Goal: Check status

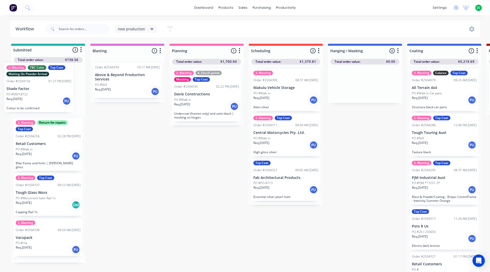
drag, startPoint x: 249, startPoint y: 94, endPoint x: 43, endPoint y: 93, distance: 205.9
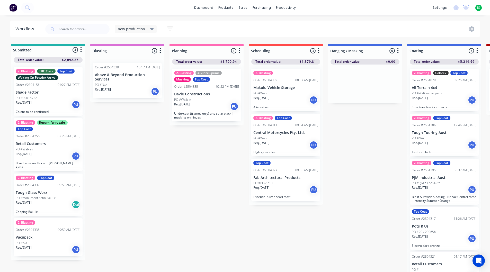
click at [43, 79] on div "Waiting On Powder Arrival" at bounding box center [37, 77] width 43 height 5
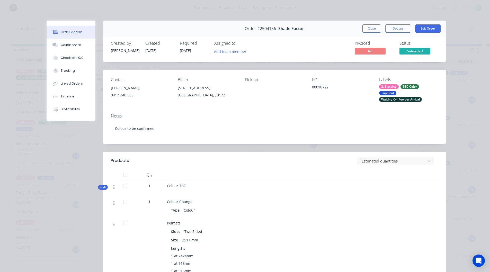
click at [396, 97] on div "Waiting On Powder Arrival" at bounding box center [400, 99] width 43 height 5
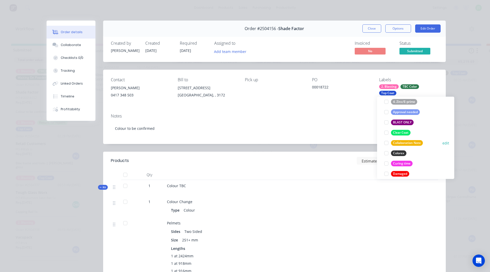
scroll to position [26, 0]
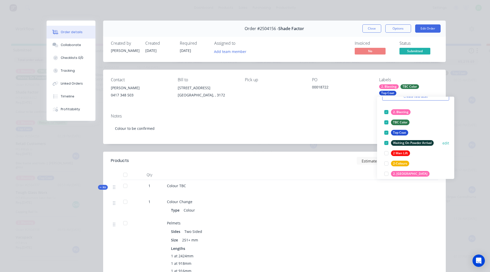
click at [385, 142] on div at bounding box center [386, 143] width 10 height 10
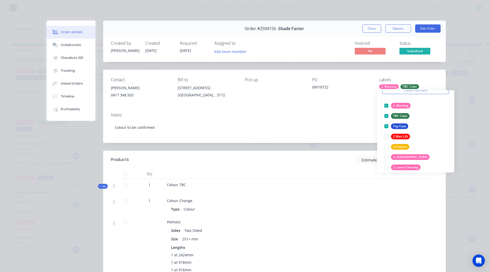
click at [346, 109] on div "Notes Colour to be confirmed" at bounding box center [274, 125] width 342 height 34
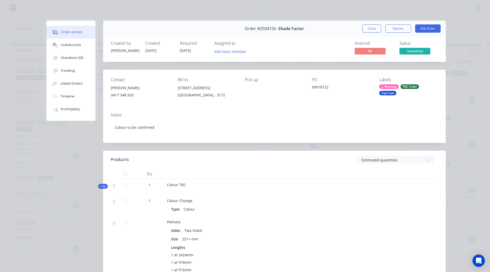
drag, startPoint x: 367, startPoint y: 27, endPoint x: 367, endPoint y: 31, distance: 4.4
click at [367, 26] on button "Close" at bounding box center [371, 28] width 19 height 8
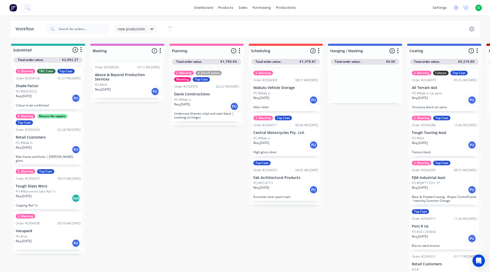
click at [36, 243] on div "Req. [DATE] PU" at bounding box center [48, 243] width 65 height 9
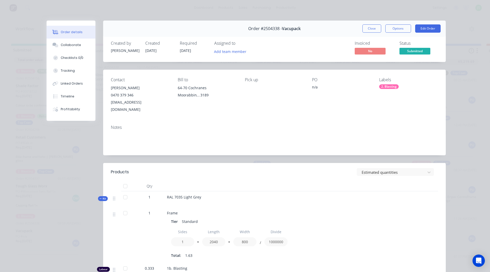
click at [385, 87] on div "2. Blasting" at bounding box center [389, 86] width 20 height 5
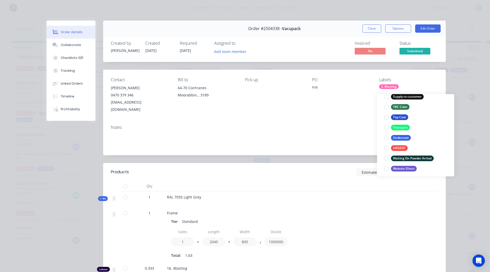
scroll to position [411, 0]
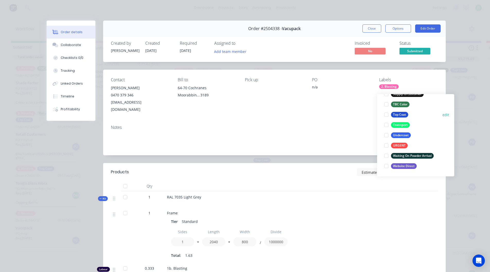
click at [385, 111] on div at bounding box center [386, 115] width 10 height 10
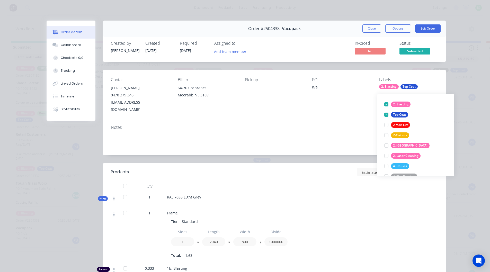
click at [320, 121] on div "Notes" at bounding box center [274, 138] width 342 height 34
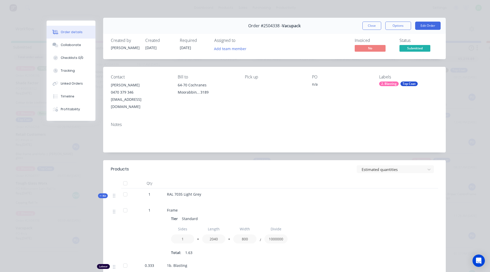
scroll to position [0, 0]
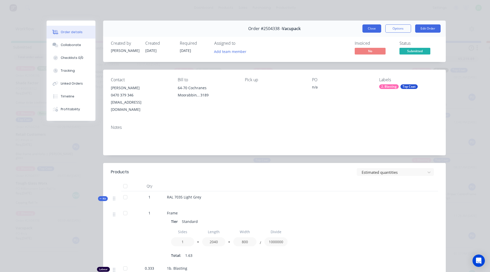
click at [374, 25] on button "Close" at bounding box center [371, 28] width 19 height 8
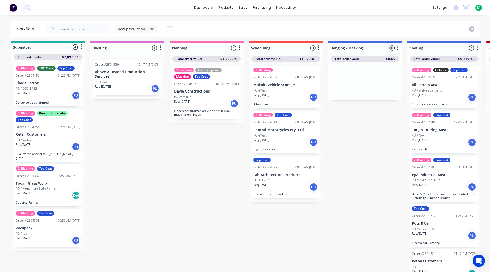
click at [48, 231] on div "PO #n/a" at bounding box center [48, 233] width 65 height 5
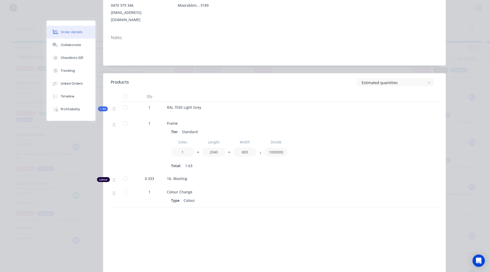
scroll to position [103, 0]
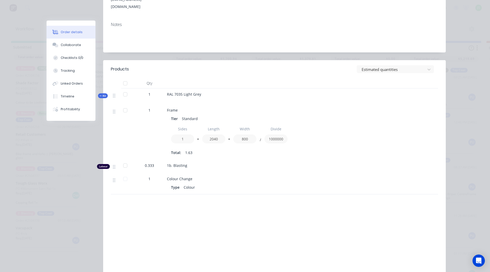
drag, startPoint x: 217, startPoint y: 130, endPoint x: 199, endPoint y: 73, distance: 60.4
click at [199, 78] on div at bounding box center [268, 83] width 206 height 10
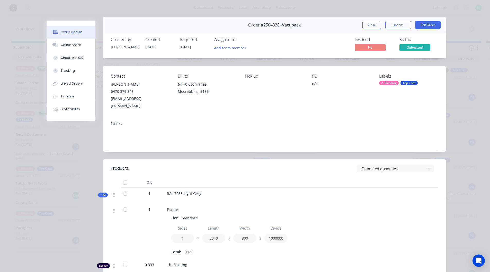
scroll to position [0, 0]
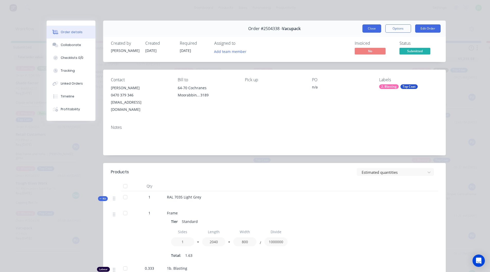
click at [373, 30] on button "Close" at bounding box center [371, 28] width 19 height 8
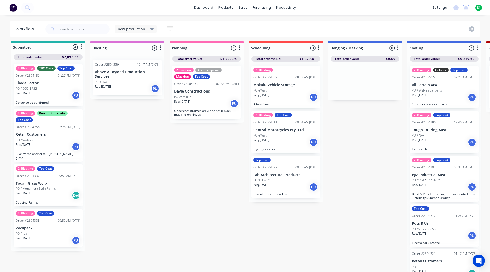
click at [138, 84] on div "Req. [DATE] PU" at bounding box center [127, 88] width 65 height 9
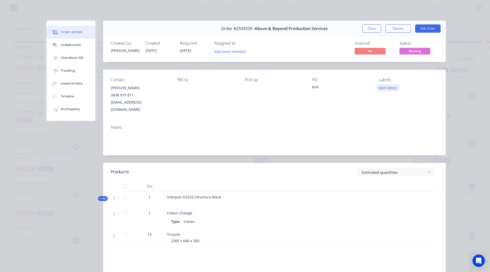
click at [384, 88] on button "Add labels" at bounding box center [388, 87] width 24 height 7
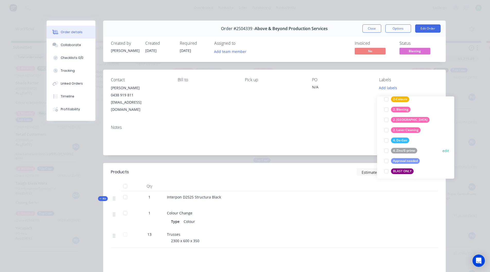
scroll to position [51, 0]
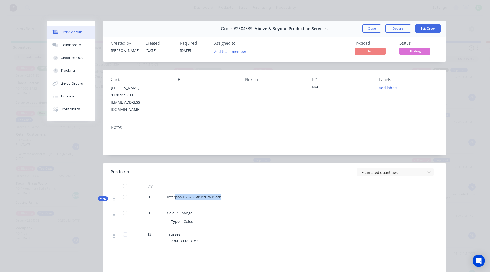
drag, startPoint x: 207, startPoint y: 192, endPoint x: 173, endPoint y: 192, distance: 34.2
click at [173, 192] on div "Interpon D2525 Structura Black" at bounding box center [268, 199] width 206 height 16
click at [392, 89] on button "Add labels" at bounding box center [388, 87] width 24 height 7
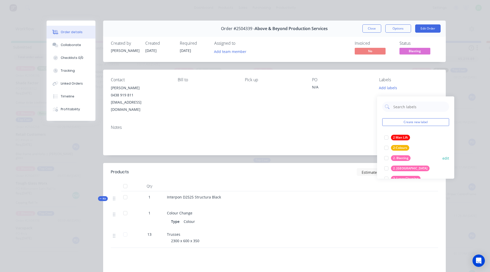
click at [386, 154] on div at bounding box center [386, 158] width 10 height 10
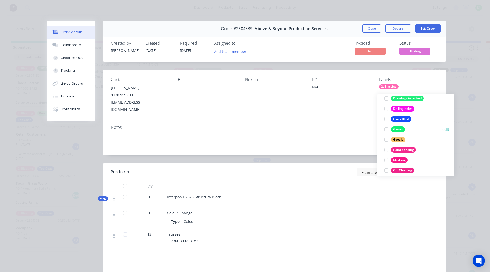
scroll to position [206, 0]
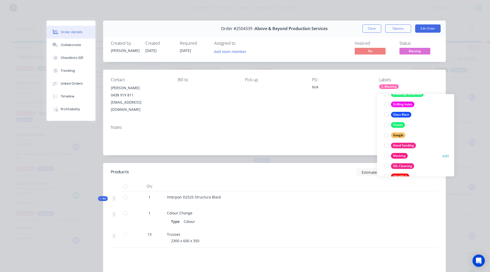
click at [384, 152] on div at bounding box center [386, 156] width 10 height 10
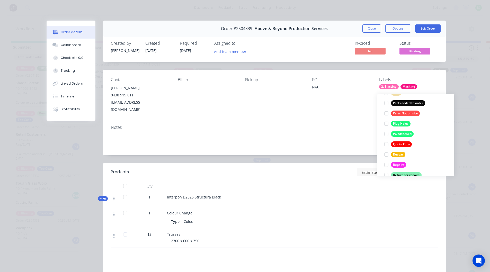
scroll to position [309, 0]
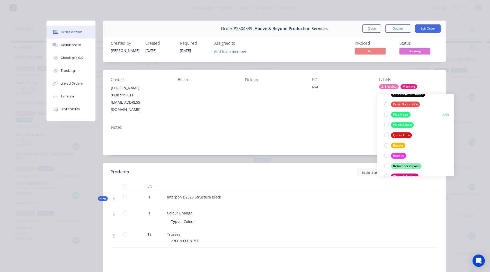
click at [385, 111] on div at bounding box center [386, 115] width 10 height 10
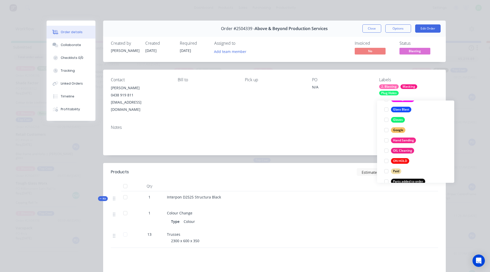
scroll to position [247, 0]
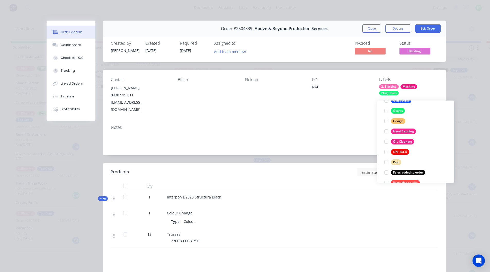
drag, startPoint x: 396, startPoint y: 139, endPoint x: 374, endPoint y: 201, distance: 65.2
click at [374, 207] on div at bounding box center [378, 217] width 17 height 21
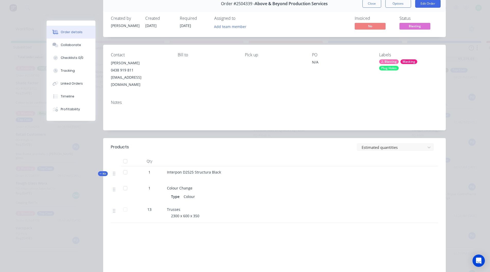
scroll to position [0, 0]
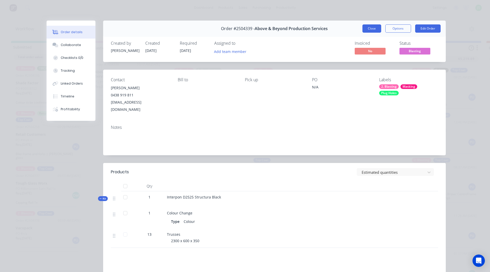
click at [375, 32] on button "Close" at bounding box center [371, 28] width 19 height 8
